Goal: Transaction & Acquisition: Purchase product/service

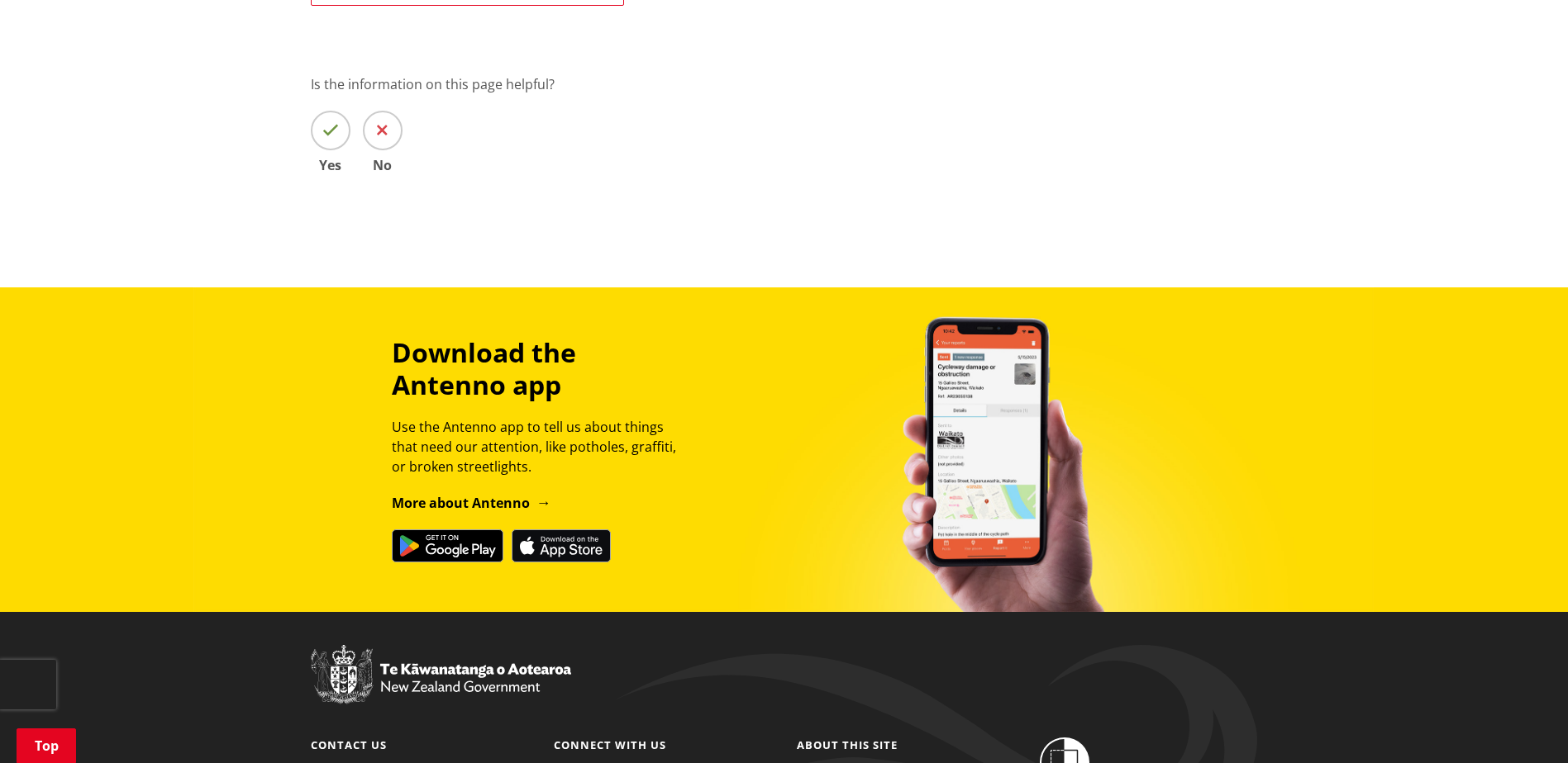
scroll to position [4064, 0]
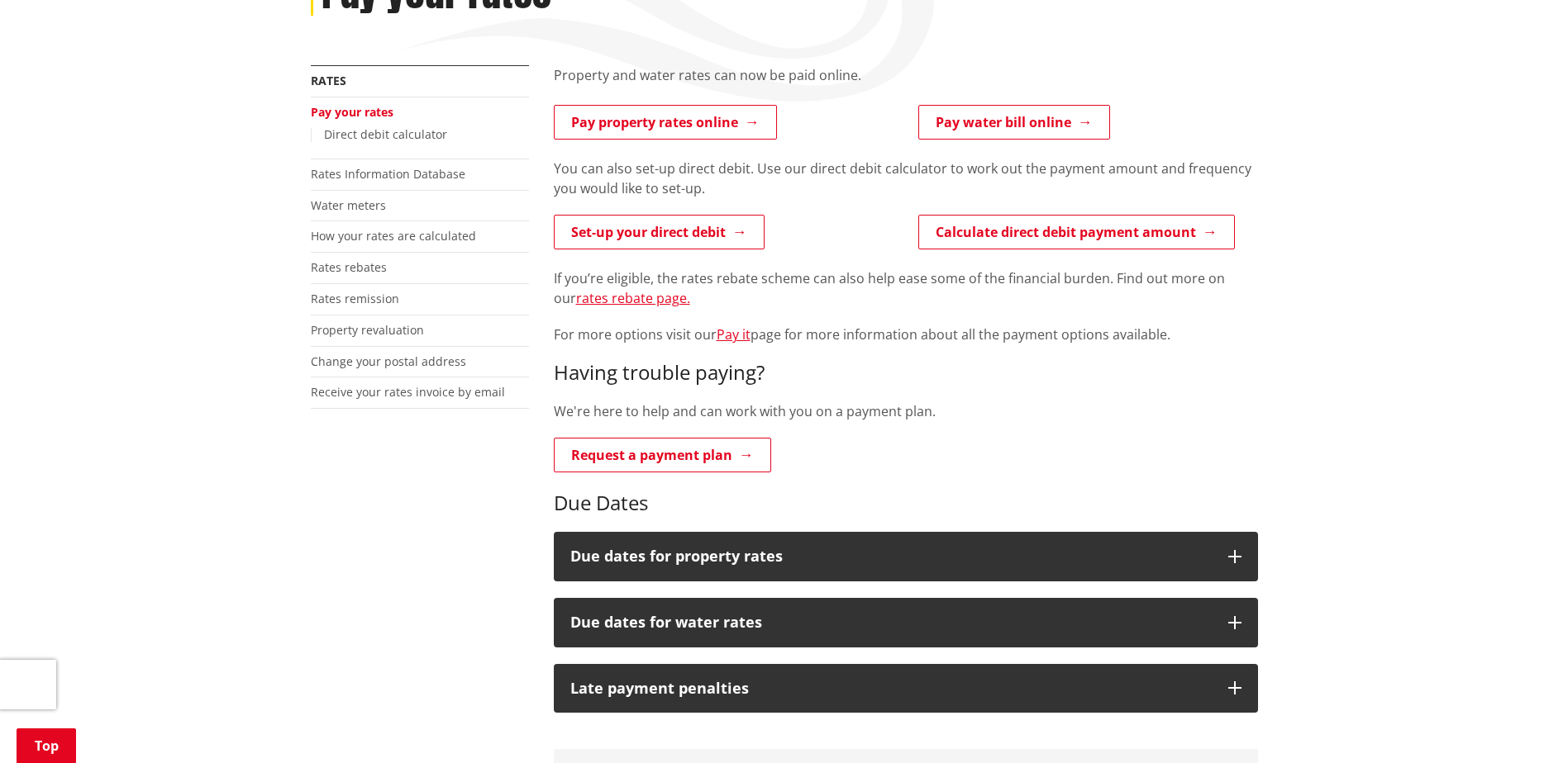
scroll to position [248, 0]
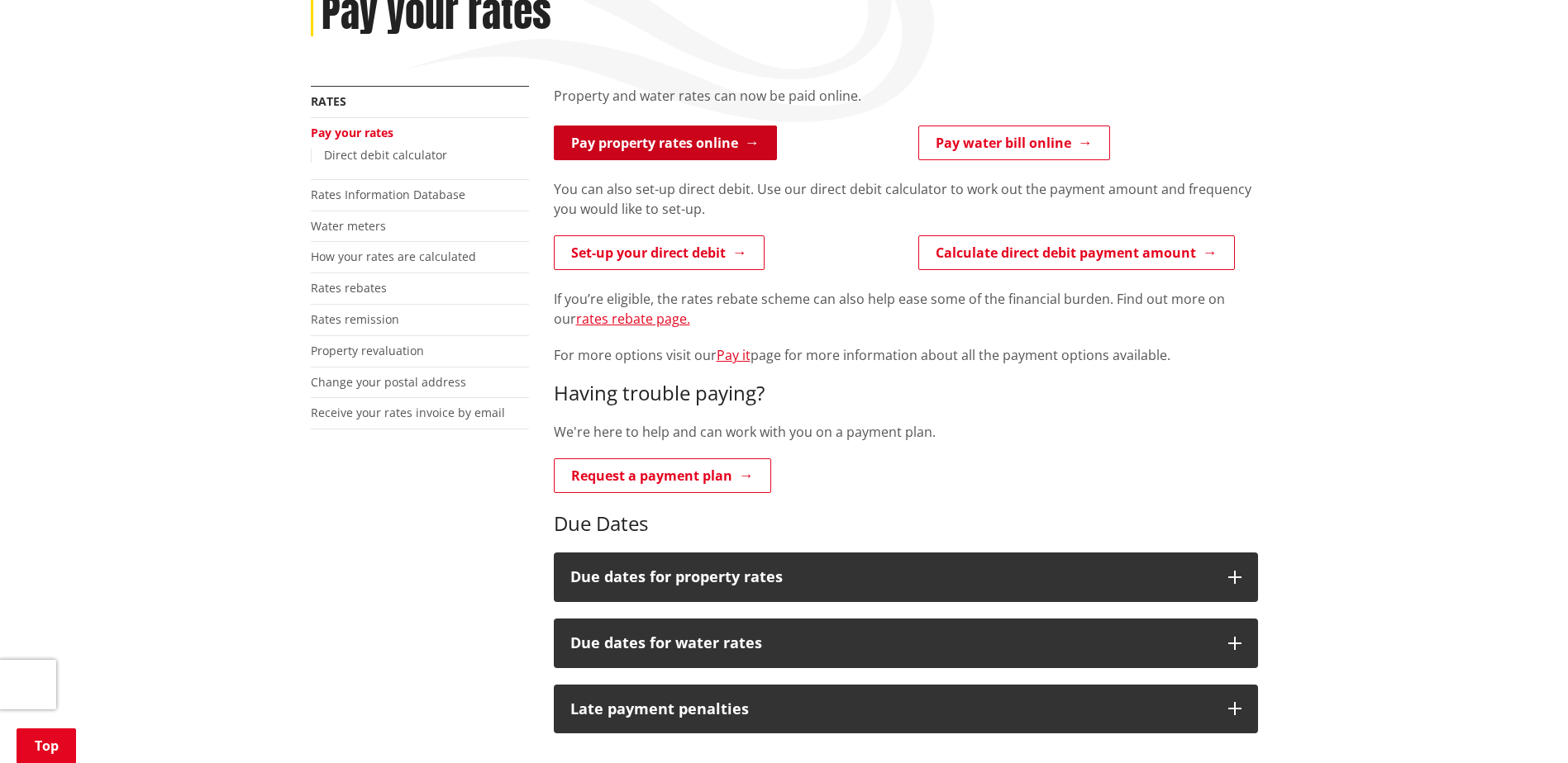
click at [733, 141] on link "Pay property rates online" at bounding box center [665, 143] width 223 height 35
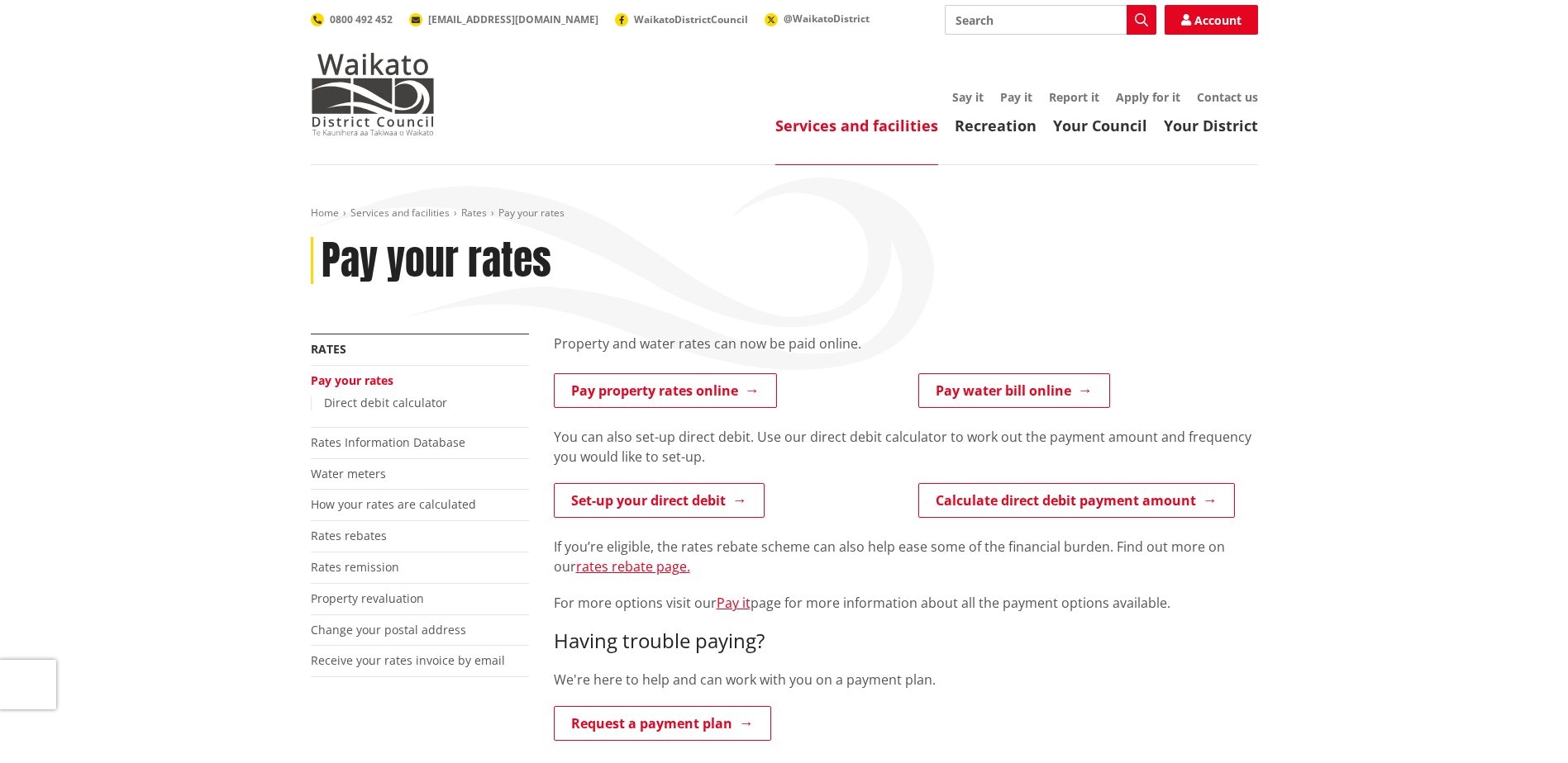
scroll to position [248, 0]
